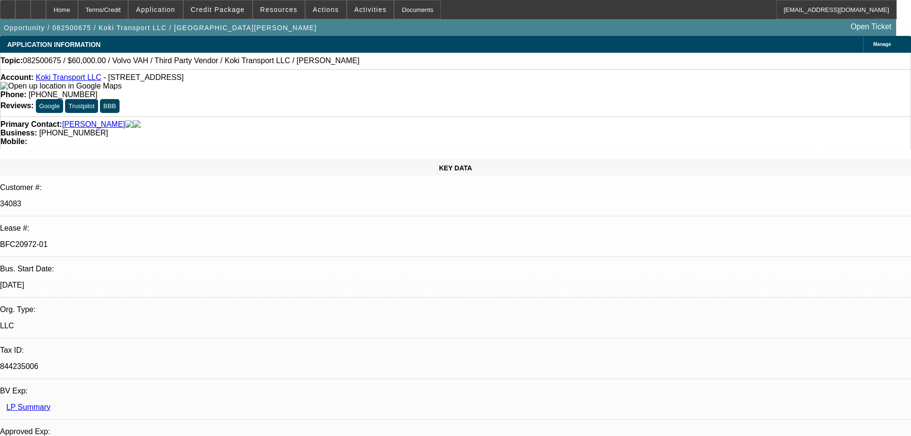
select select "0.2"
select select "2"
select select "0"
select select "6"
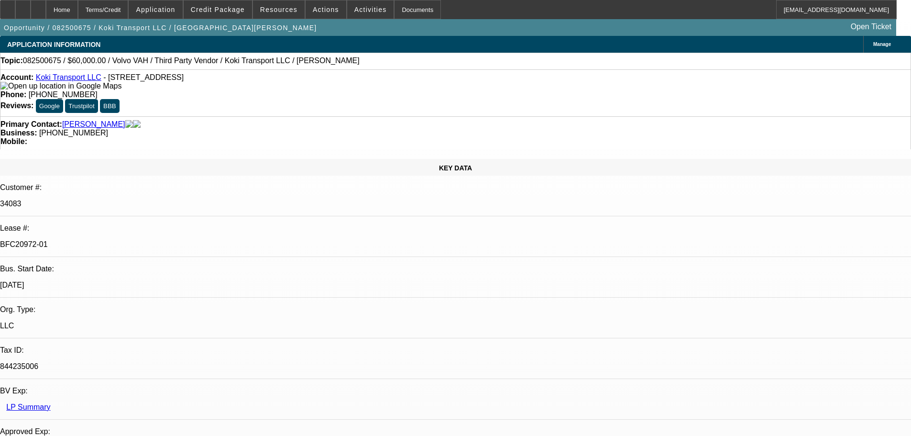
select select "0"
select select "2"
select select "0.1"
select select "4"
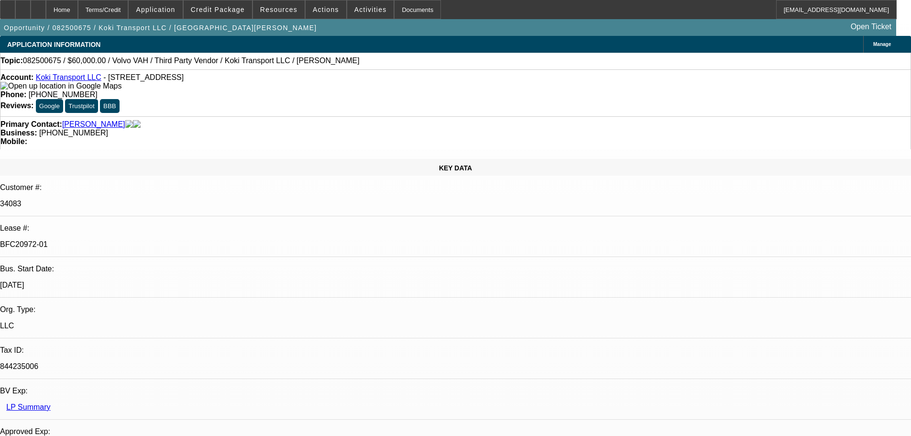
select select "0.2"
select select "2"
select select "0.1"
select select "4"
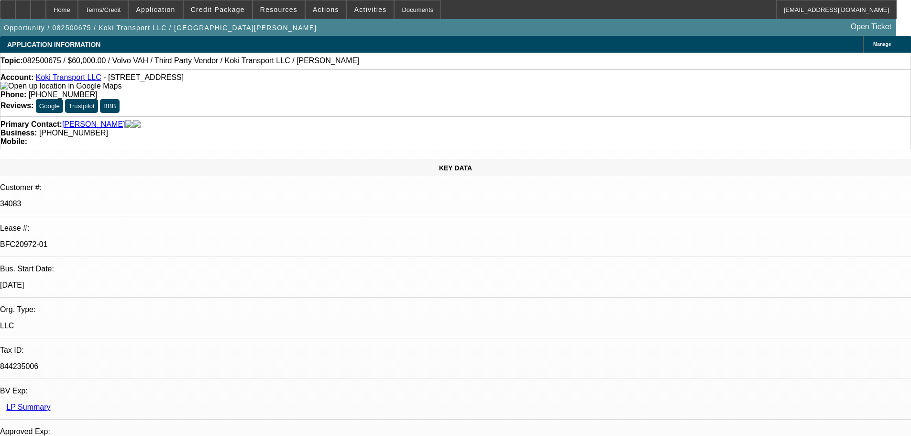
select select "0.15"
select select "2"
select select "0.1"
select select "4"
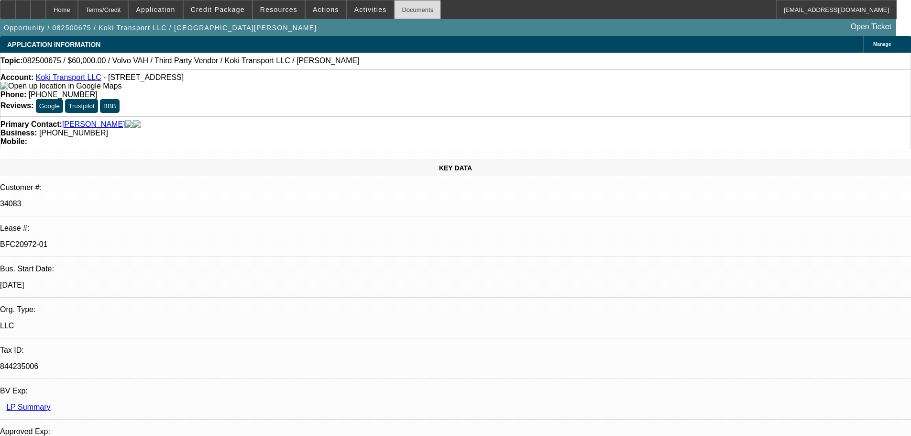
click at [405, 6] on div "Documents" at bounding box center [417, 9] width 47 height 19
